Goal: Transaction & Acquisition: Purchase product/service

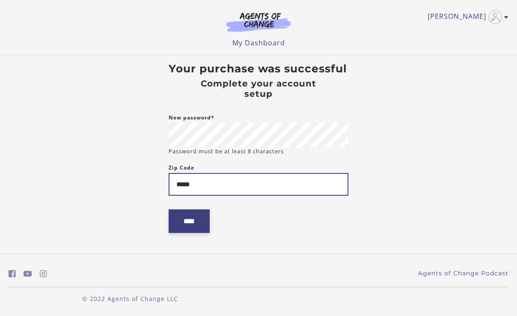
type input "*****"
click at [181, 229] on input "****" at bounding box center [189, 221] width 41 height 24
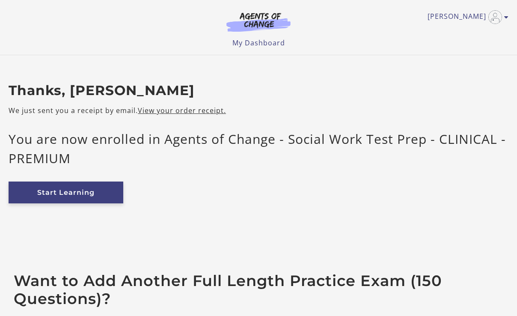
click at [84, 196] on link "Start Learning" at bounding box center [66, 193] width 115 height 22
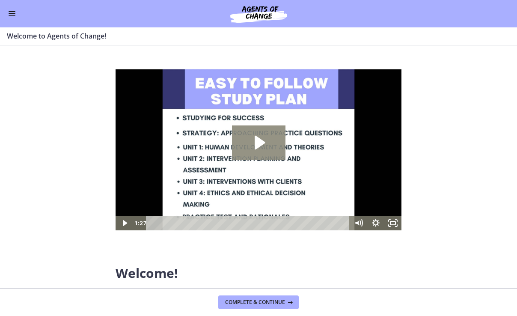
click at [259, 149] on icon "Play Video: c1o6hcmjueu5qasqsu00.mp4" at bounding box center [259, 142] width 54 height 34
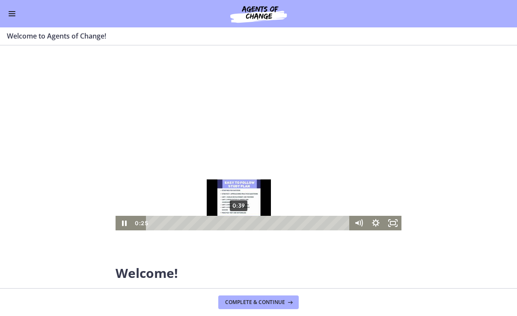
click at [239, 224] on div "0:39" at bounding box center [249, 223] width 194 height 15
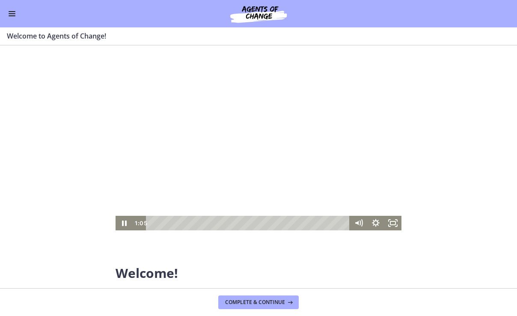
click at [262, 151] on div at bounding box center [259, 149] width 286 height 161
click at [253, 156] on div at bounding box center [259, 149] width 286 height 161
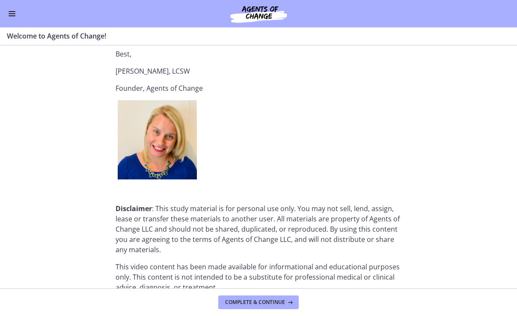
scroll to position [1092, 0]
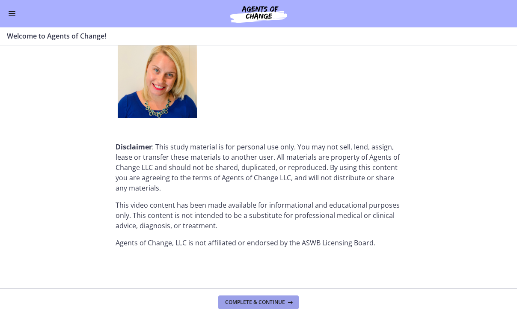
click at [260, 298] on button "Complete & continue" at bounding box center [258, 303] width 81 height 14
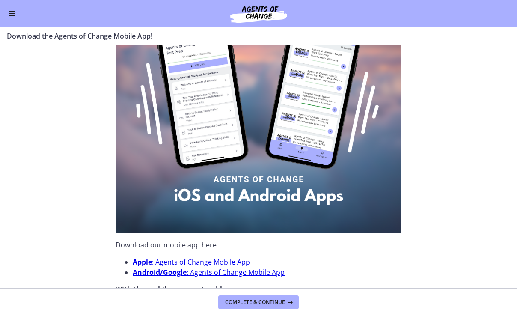
scroll to position [281, 0]
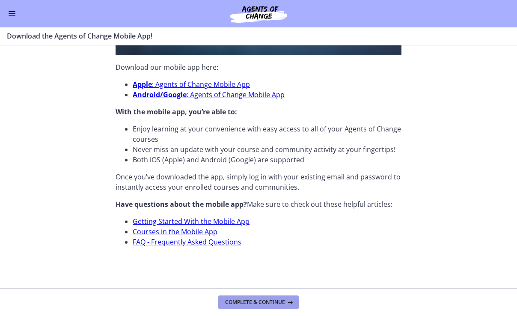
click at [256, 301] on span "Complete & continue" at bounding box center [255, 302] width 60 height 7
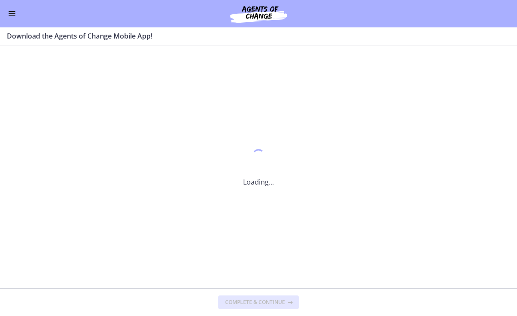
scroll to position [0, 0]
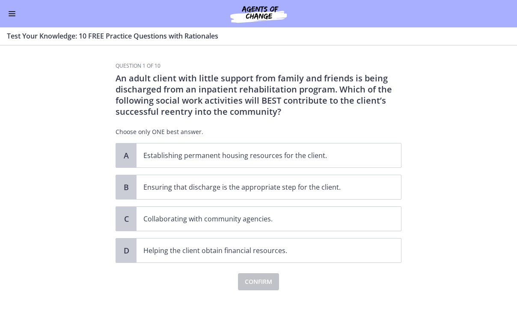
drag, startPoint x: 274, startPoint y: 101, endPoint x: 313, endPoint y: 111, distance: 40.3
click at [313, 111] on p "An adult client with little support from family and friends is being discharged…" at bounding box center [259, 95] width 286 height 45
click at [221, 218] on p "Collaborating with community agencies." at bounding box center [260, 219] width 234 height 10
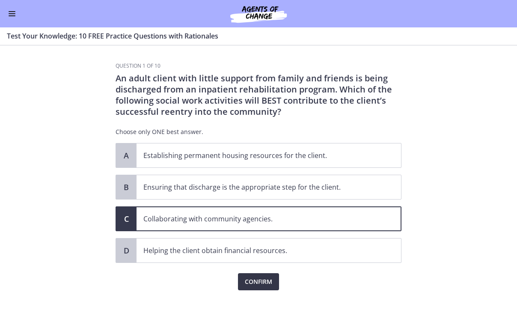
click at [249, 277] on span "Confirm" at bounding box center [258, 282] width 27 height 10
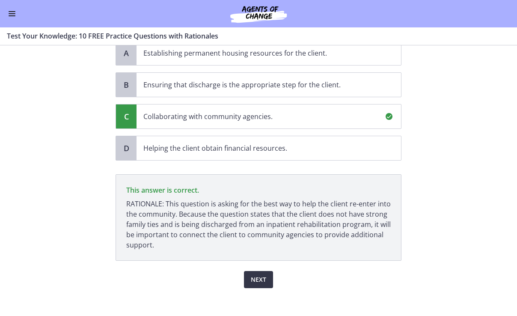
scroll to position [109, 0]
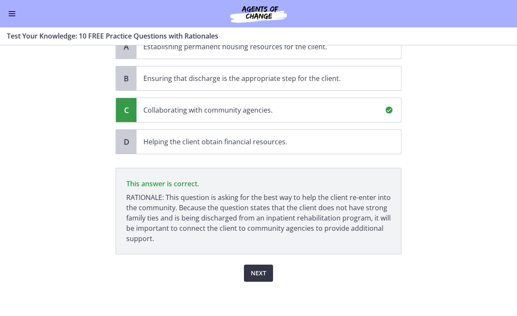
click at [257, 272] on span "Next" at bounding box center [258, 273] width 15 height 10
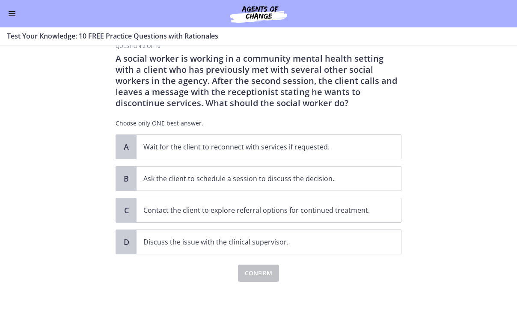
scroll to position [0, 0]
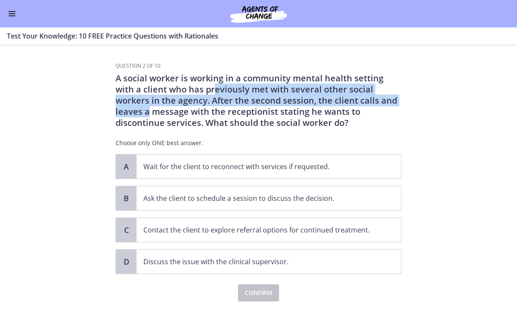
drag, startPoint x: 193, startPoint y: 88, endPoint x: 381, endPoint y: 98, distance: 188.2
click at [381, 98] on p "A social worker is working in a community mental health setting with a client w…" at bounding box center [259, 101] width 286 height 56
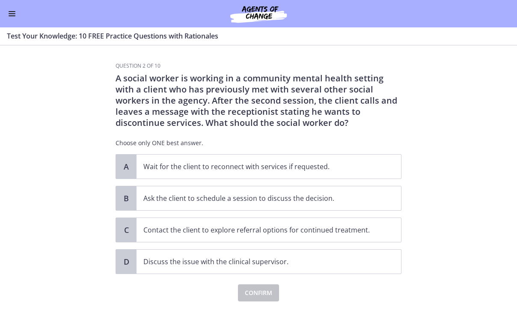
click at [337, 121] on p "A social worker is working in a community mental health setting with a client w…" at bounding box center [259, 101] width 286 height 56
drag, startPoint x: 201, startPoint y: 100, endPoint x: 268, endPoint y: 100, distance: 66.8
click at [268, 100] on p "A social worker is working in a community mental health setting with a client w…" at bounding box center [259, 101] width 286 height 56
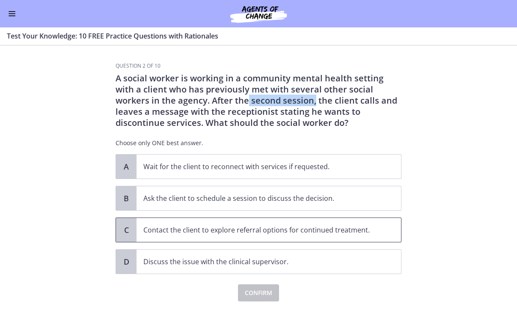
click at [224, 234] on p "Contact the client to explore referral options for continued treatment." at bounding box center [260, 230] width 234 height 10
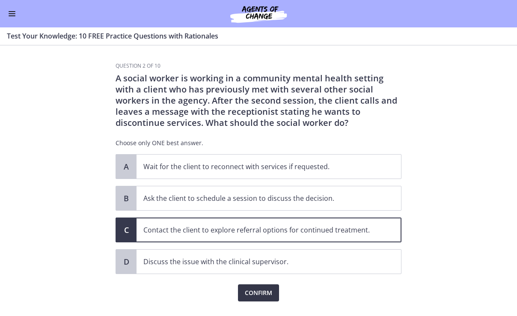
click at [254, 293] on span "Confirm" at bounding box center [258, 293] width 27 height 10
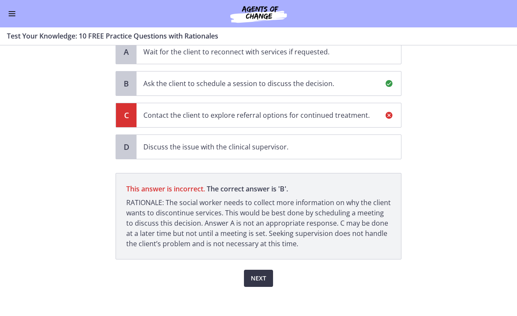
scroll to position [120, 0]
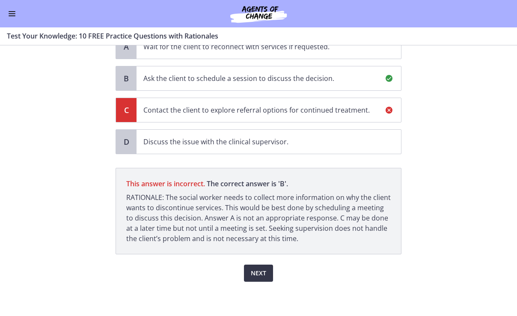
click at [260, 274] on span "Next" at bounding box center [258, 273] width 15 height 10
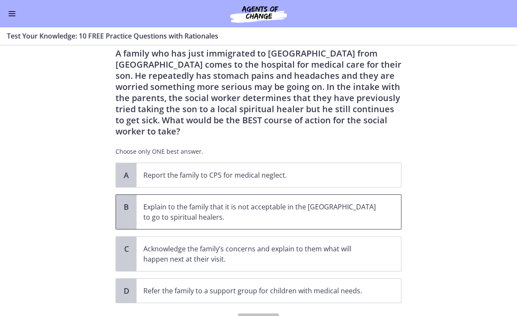
scroll to position [25, 0]
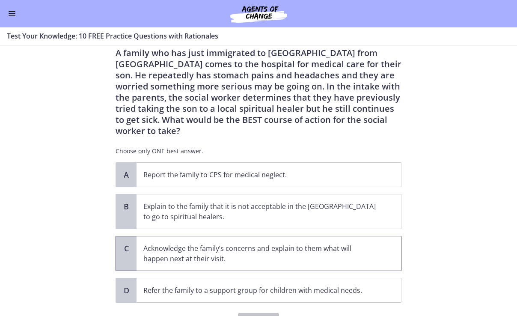
click at [205, 249] on p "Acknowledge the family’s concerns and explain to them what will happen next at …" at bounding box center [260, 253] width 234 height 21
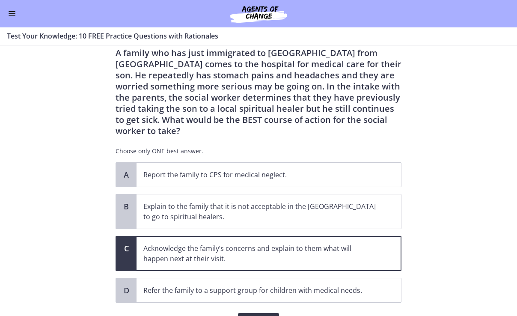
click at [260, 316] on span "Confirm" at bounding box center [258, 321] width 27 height 10
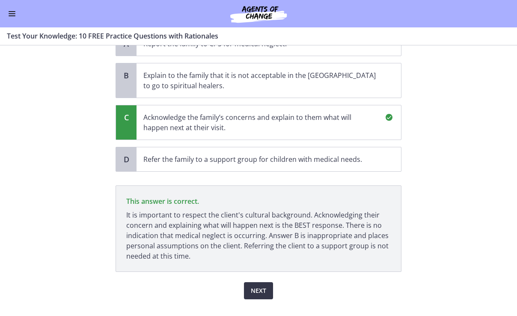
scroll to position [163, 0]
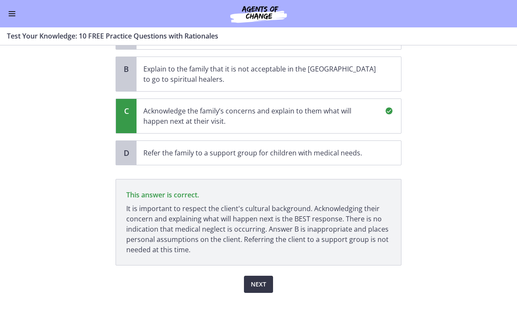
click at [259, 279] on span "Next" at bounding box center [258, 284] width 15 height 10
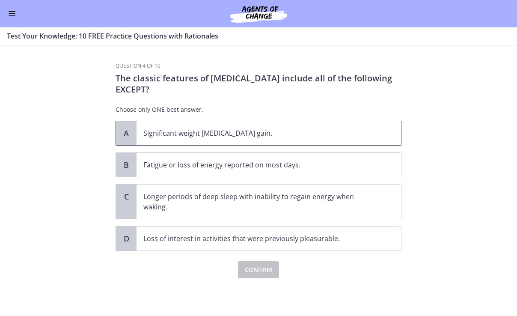
click at [242, 141] on span "Significant weight loss or weight gain." at bounding box center [269, 133] width 265 height 24
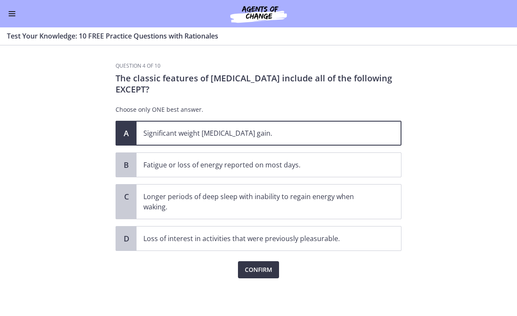
click at [261, 267] on span "Confirm" at bounding box center [258, 270] width 27 height 10
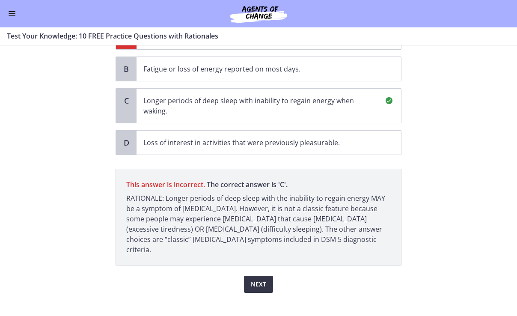
scroll to position [97, 0]
drag, startPoint x: 263, startPoint y: 269, endPoint x: 272, endPoint y: 216, distance: 54.3
click at [272, 216] on div "Question 4 of 10 The classic features of depression include all of the followin…" at bounding box center [259, 129] width 286 height 326
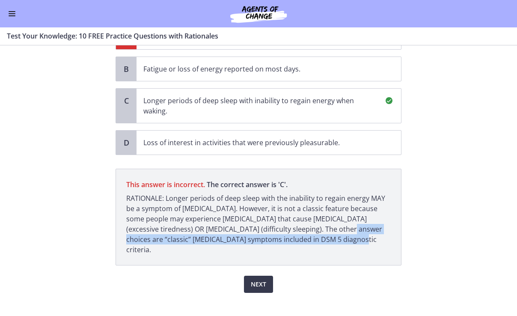
drag, startPoint x: 325, startPoint y: 226, endPoint x: 379, endPoint y: 237, distance: 54.3
click at [379, 237] on p "RATIONALE: Longer periods of deep sleep with the inability to regain energy MAY…" at bounding box center [258, 224] width 265 height 62
click at [257, 279] on span "Next" at bounding box center [258, 284] width 15 height 10
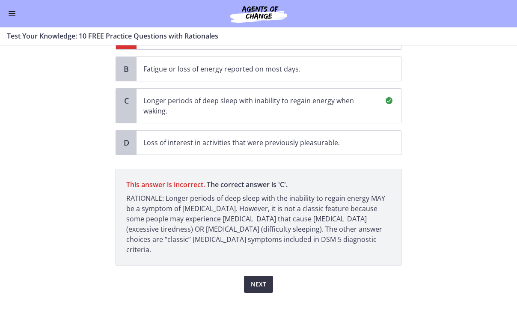
scroll to position [0, 0]
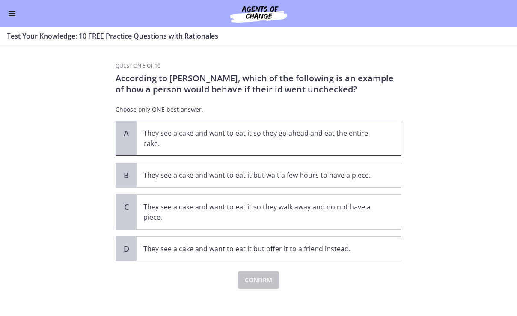
click at [226, 137] on p "They see a cake and want to eat it so they go ahead and eat the entire cake." at bounding box center [260, 138] width 234 height 21
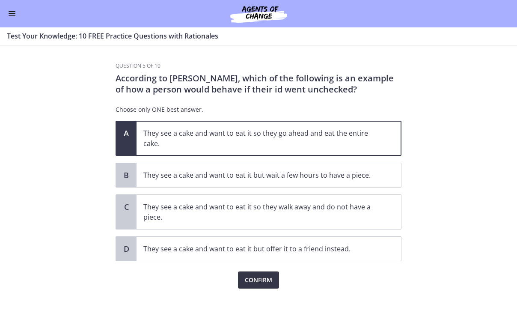
click at [256, 281] on span "Confirm" at bounding box center [258, 280] width 27 height 10
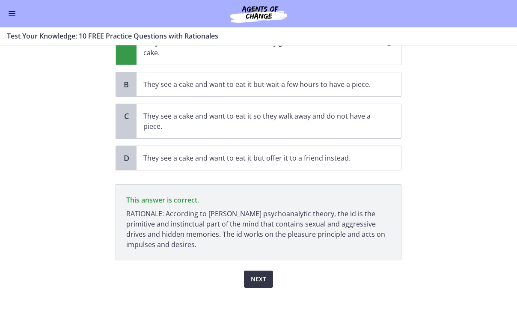
scroll to position [97, 0]
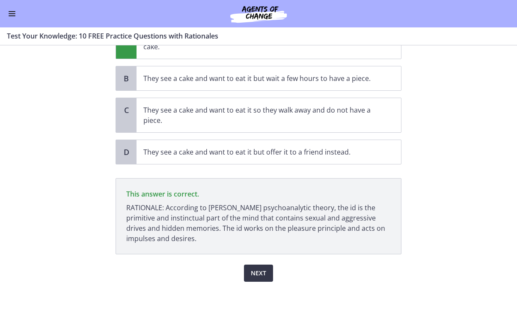
click at [255, 269] on span "Next" at bounding box center [258, 273] width 15 height 10
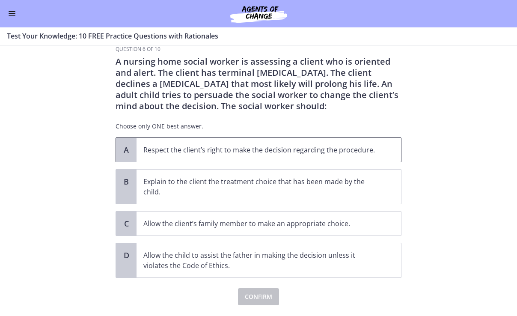
scroll to position [18, 0]
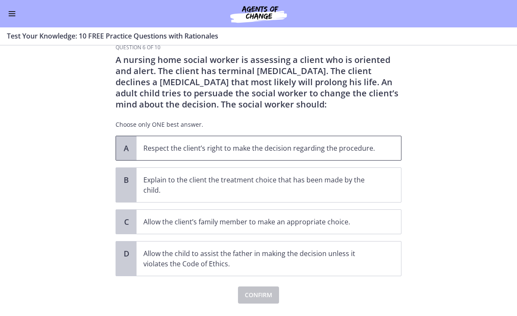
click at [214, 143] on p "Respect the client’s right to make the decision regarding the procedure." at bounding box center [260, 148] width 234 height 10
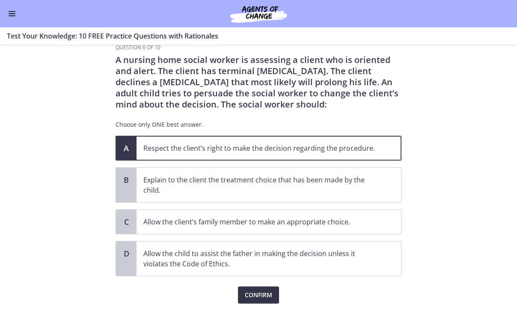
click at [260, 292] on span "Confirm" at bounding box center [258, 295] width 27 height 10
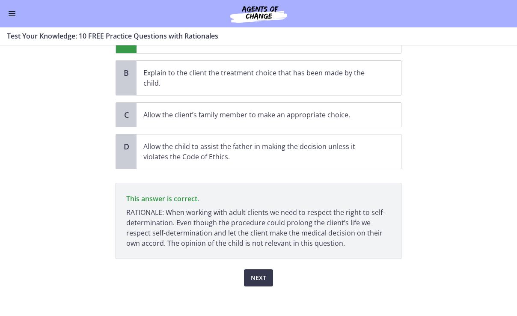
scroll to position [130, 0]
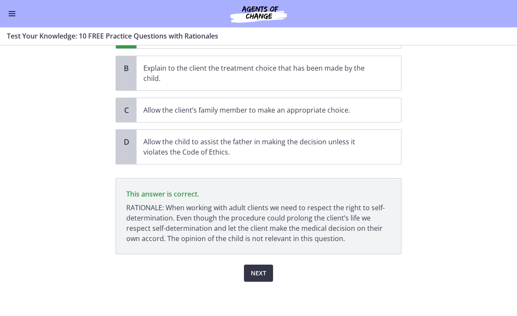
click at [262, 269] on span "Next" at bounding box center [258, 273] width 15 height 10
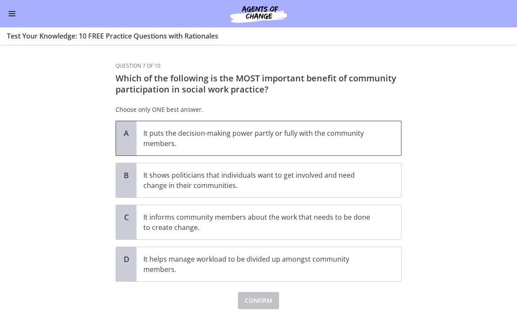
click at [278, 130] on p "It puts the decision-making power partly or fully with the community members." at bounding box center [260, 138] width 234 height 21
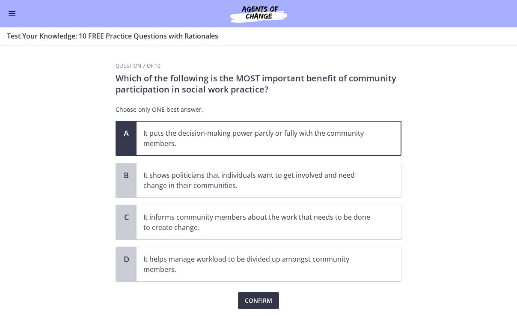
click at [258, 297] on span "Confirm" at bounding box center [258, 301] width 27 height 10
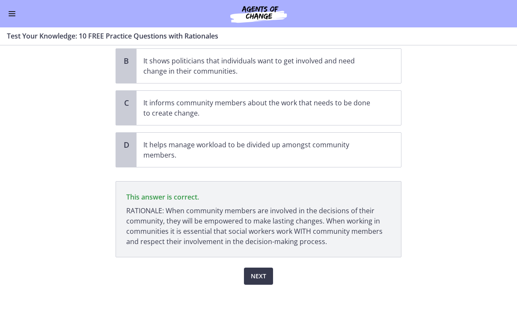
scroll to position [117, 0]
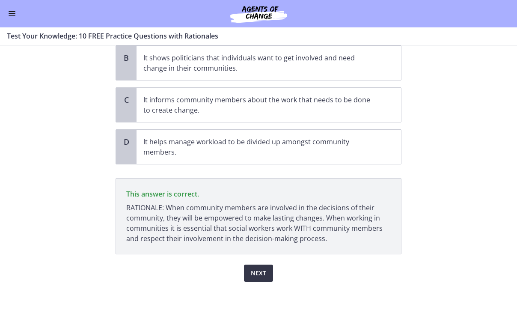
click at [254, 271] on span "Next" at bounding box center [258, 273] width 15 height 10
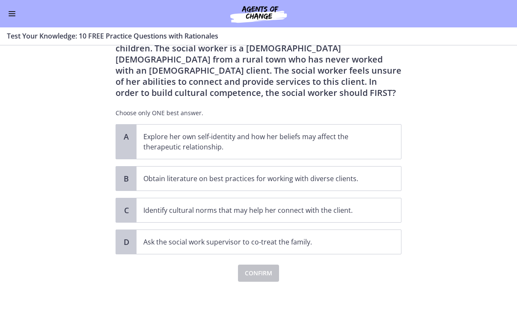
scroll to position [0, 0]
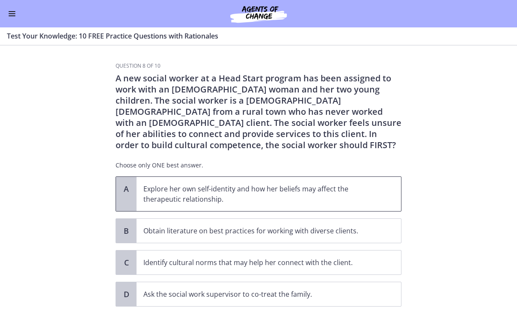
click at [303, 198] on p "Explore her own self-identity and how her beliefs may affect the therapeutic re…" at bounding box center [260, 194] width 234 height 21
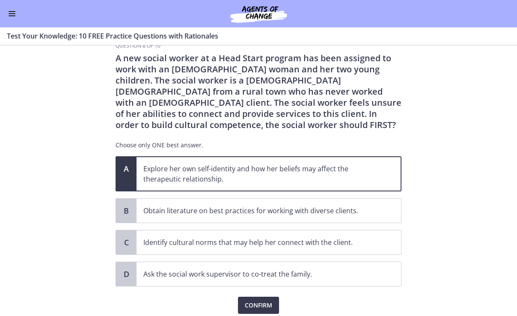
scroll to position [52, 0]
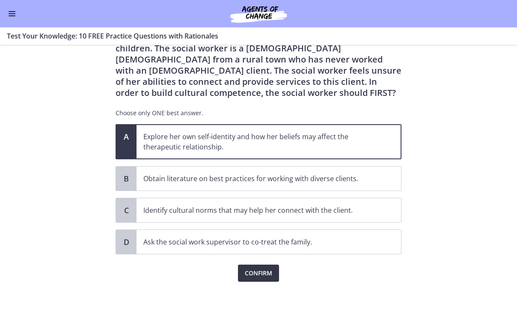
click at [265, 271] on span "Confirm" at bounding box center [258, 273] width 27 height 10
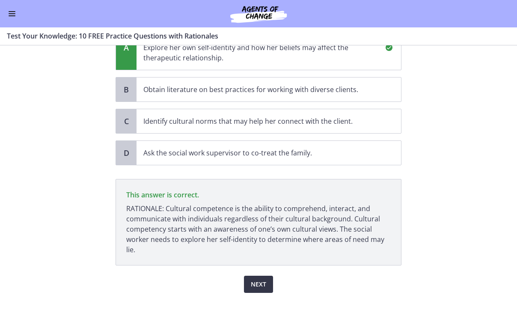
scroll to position [152, 0]
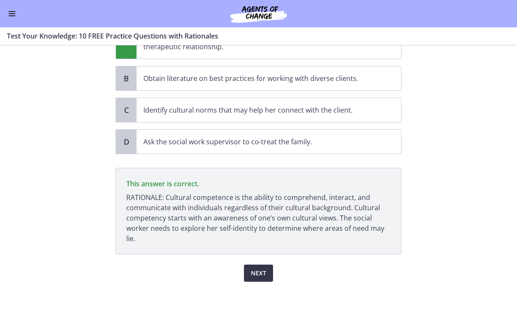
click at [261, 270] on span "Next" at bounding box center [258, 273] width 15 height 10
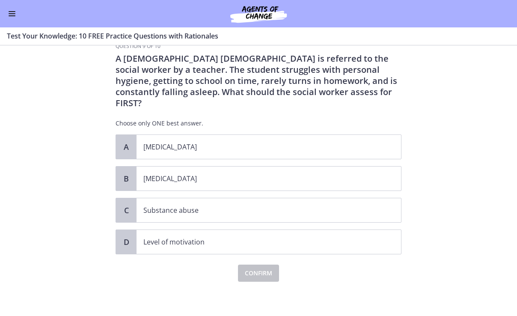
scroll to position [0, 0]
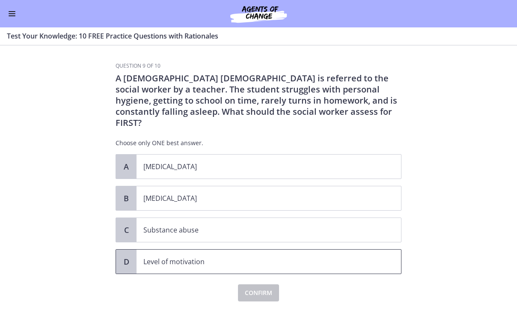
click at [198, 257] on p "Level of motivation" at bounding box center [260, 262] width 234 height 10
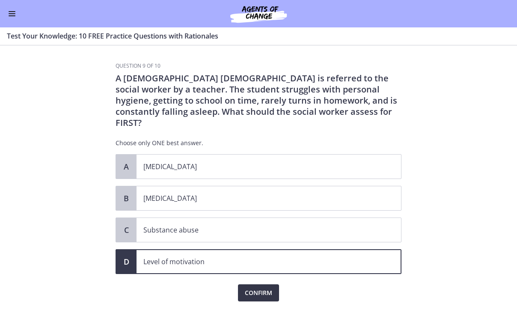
click at [262, 288] on span "Confirm" at bounding box center [258, 293] width 27 height 10
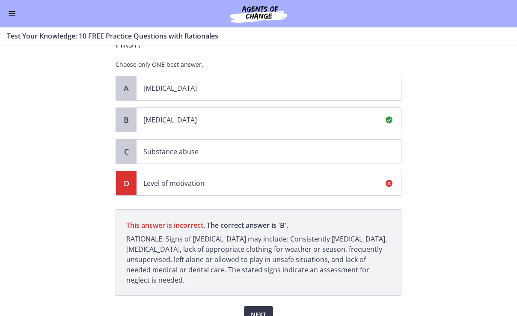
scroll to position [79, 0]
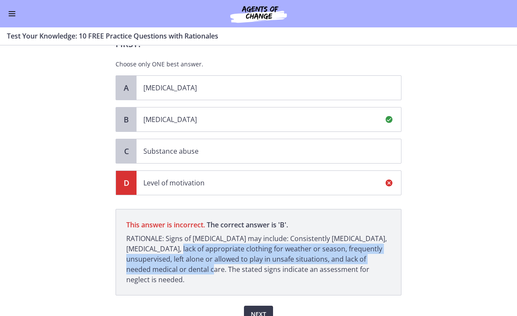
drag, startPoint x: 168, startPoint y: 239, endPoint x: 187, endPoint y: 258, distance: 26.3
click at [187, 258] on p "RATIONALE: Signs of child neglect may include: Consistently poor hygiene, poor …" at bounding box center [258, 258] width 265 height 51
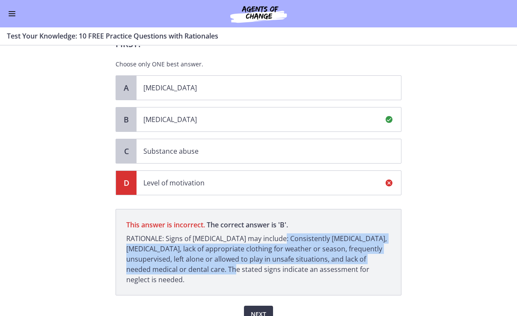
drag, startPoint x: 275, startPoint y: 228, endPoint x: 206, endPoint y: 254, distance: 72.9
click at [206, 254] on p "RATIONALE: Signs of child neglect may include: Consistently poor hygiene, poor …" at bounding box center [258, 258] width 265 height 51
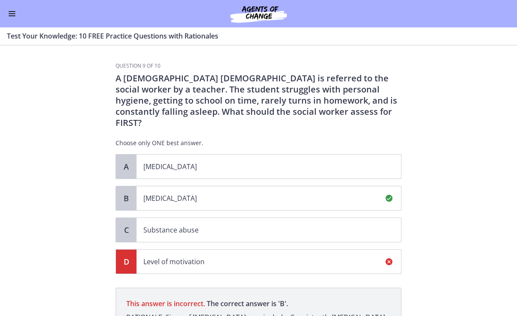
click at [280, 96] on p "A 13-year-old male is referred to the social worker by a teacher. The student s…" at bounding box center [259, 101] width 286 height 56
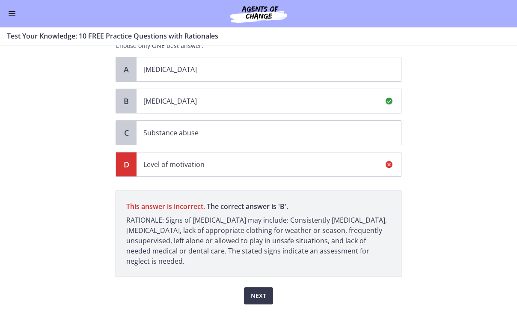
scroll to position [109, 0]
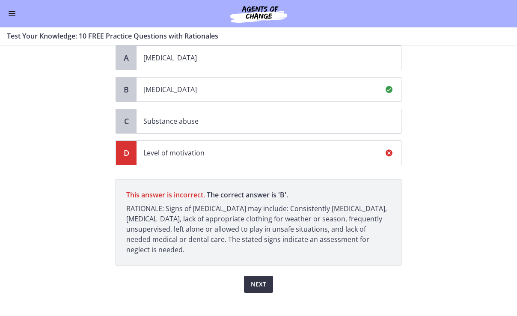
click at [258, 279] on span "Next" at bounding box center [258, 284] width 15 height 10
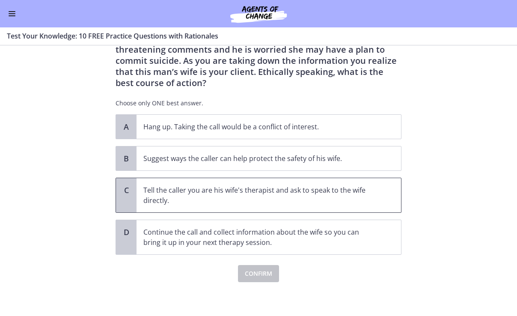
scroll to position [51, 0]
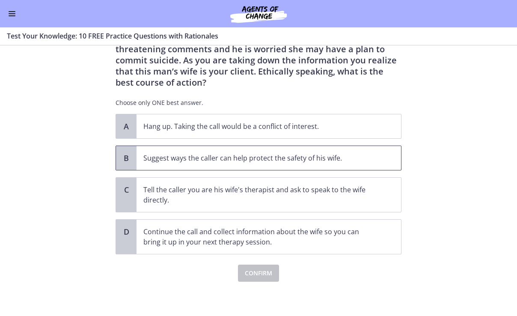
click at [239, 164] on span "Suggest ways the caller can help protect the safety of his wife." at bounding box center [269, 158] width 265 height 24
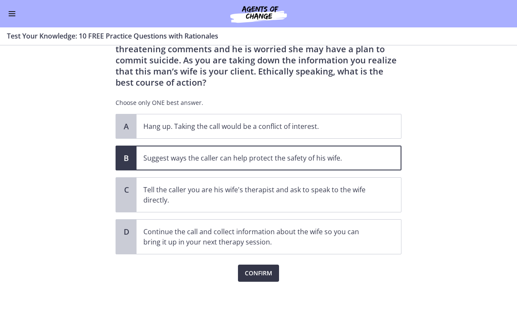
click at [259, 277] on span "Confirm" at bounding box center [258, 273] width 27 height 10
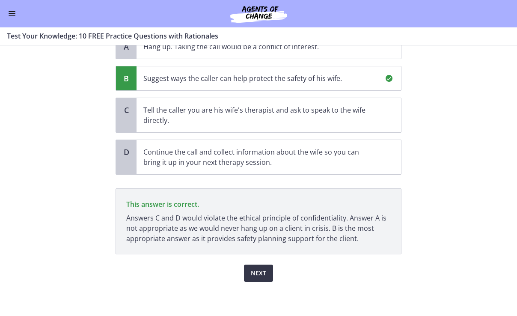
scroll to position [131, 0]
click at [257, 272] on span "Next" at bounding box center [258, 273] width 15 height 10
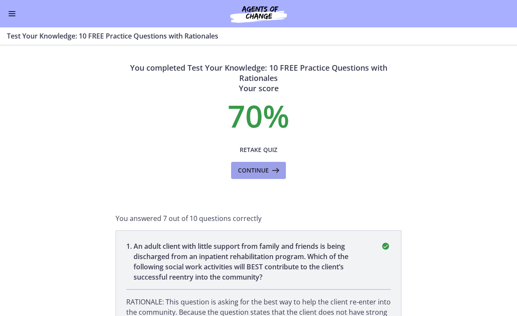
click at [265, 173] on span "Continue" at bounding box center [253, 170] width 31 height 10
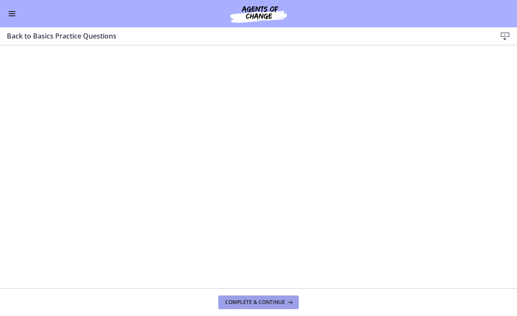
click at [272, 302] on span "Complete & continue" at bounding box center [255, 302] width 60 height 7
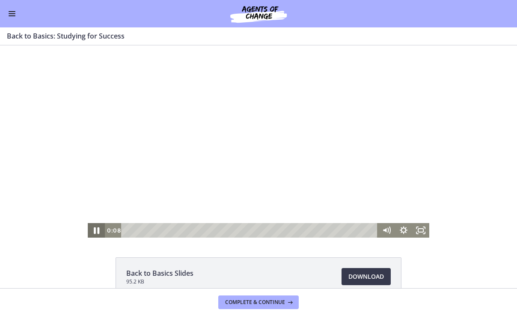
click at [96, 233] on icon "Pause" at bounding box center [97, 230] width 6 height 7
click at [206, 175] on div at bounding box center [259, 141] width 342 height 192
click at [215, 174] on div at bounding box center [259, 141] width 342 height 192
